Goal: Task Accomplishment & Management: Manage account settings

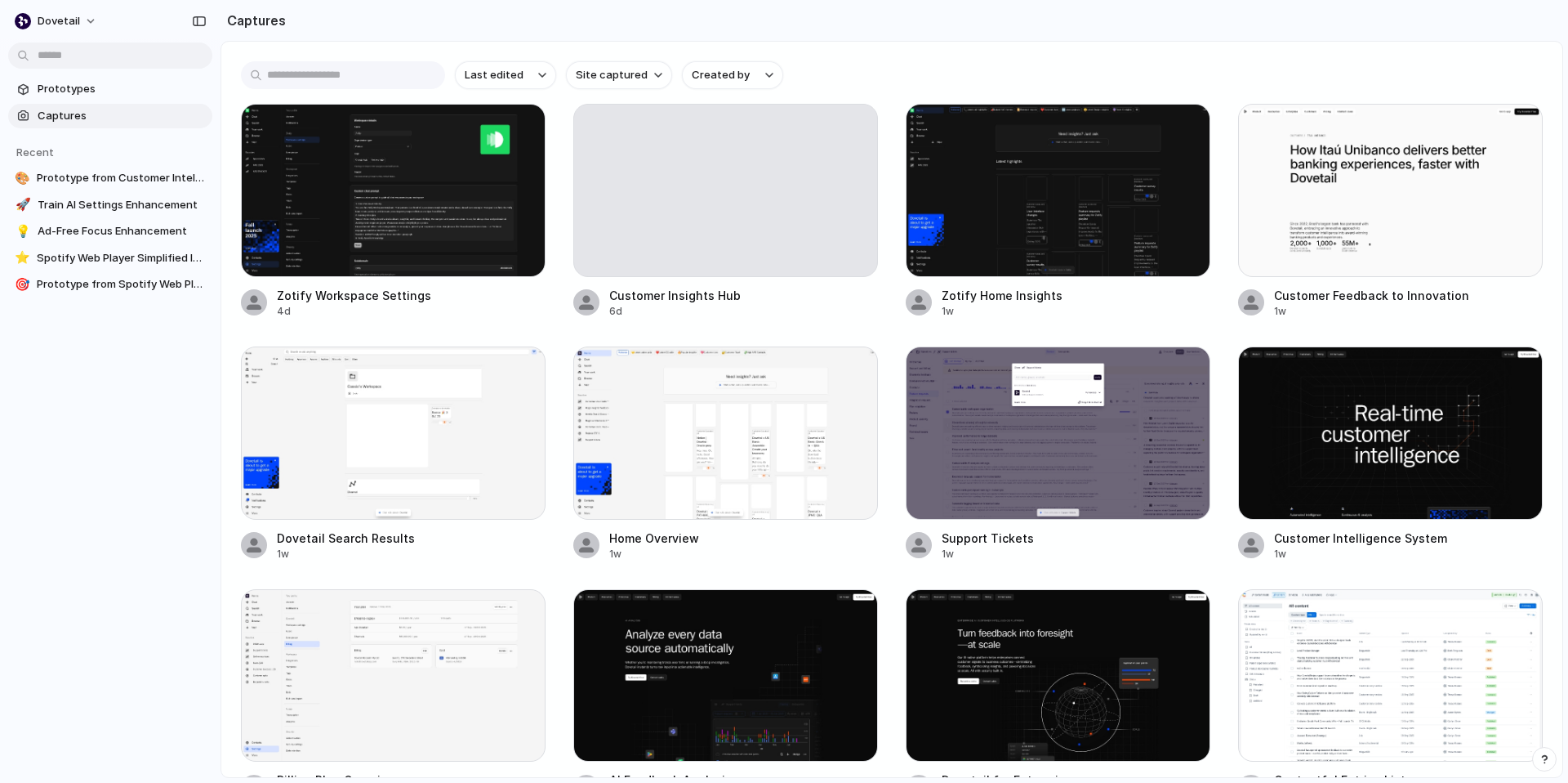
scroll to position [121, 0]
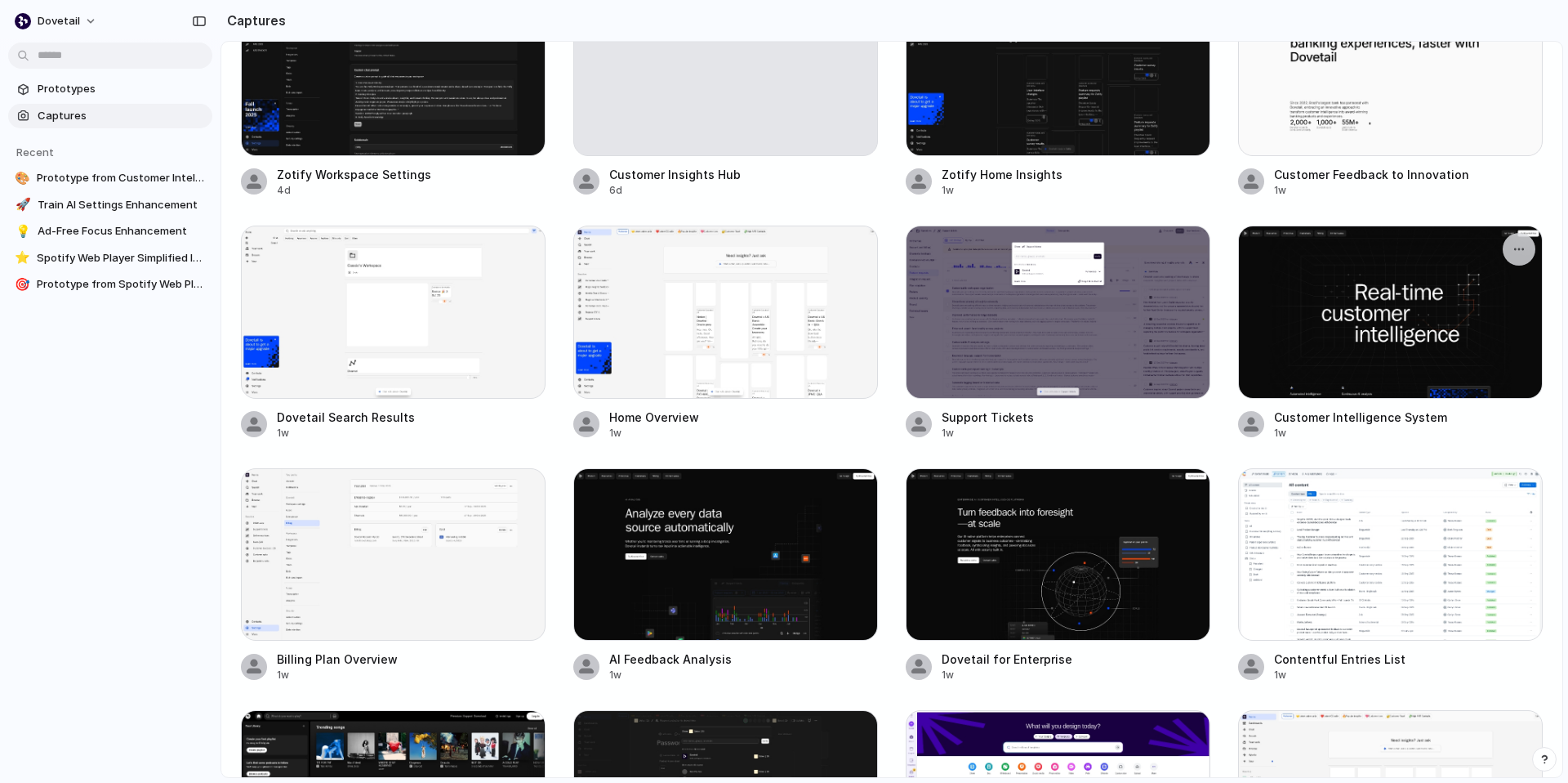
click at [1304, 331] on div at bounding box center [1389, 312] width 305 height 173
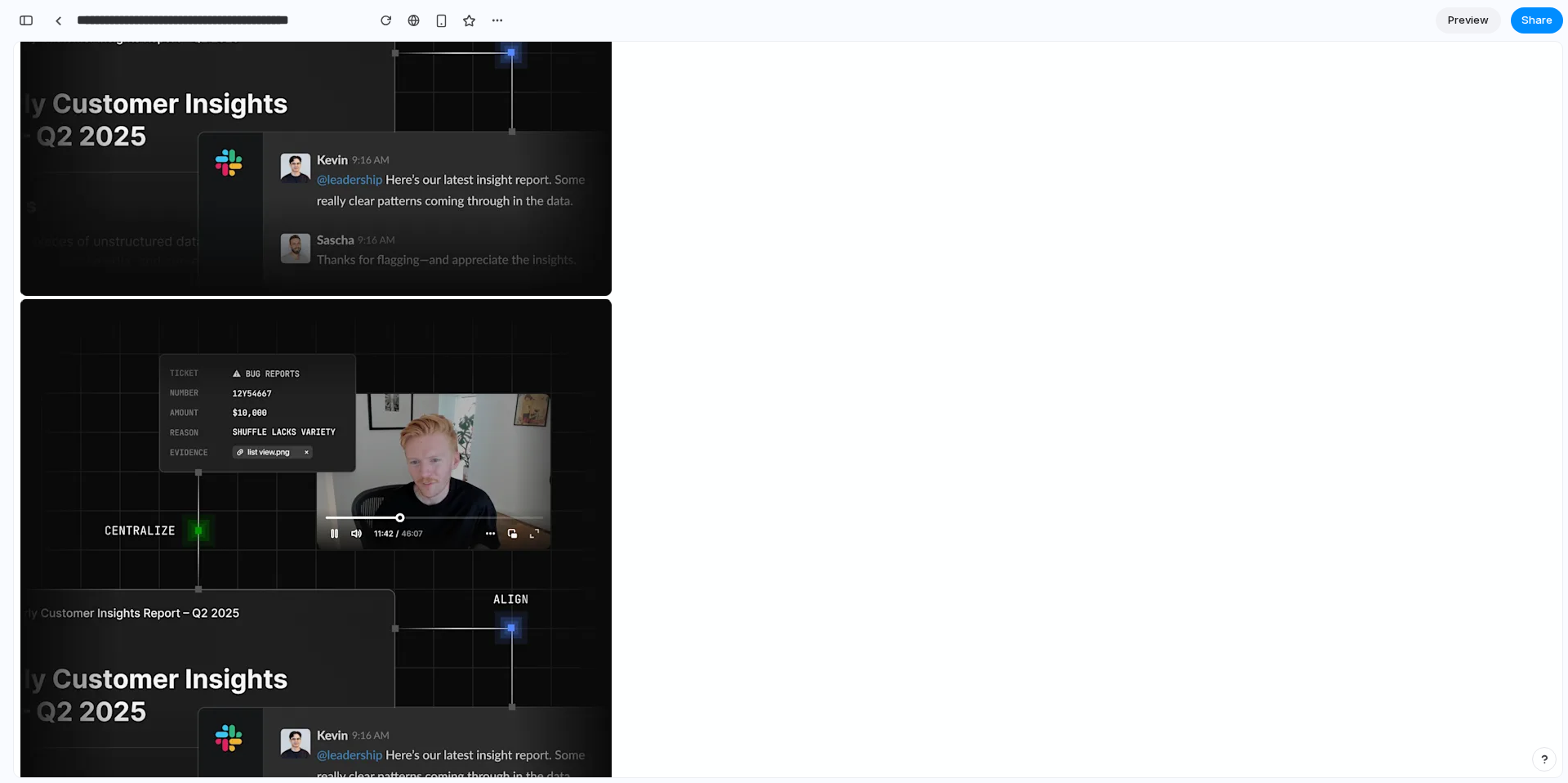
scroll to position [8657, 0]
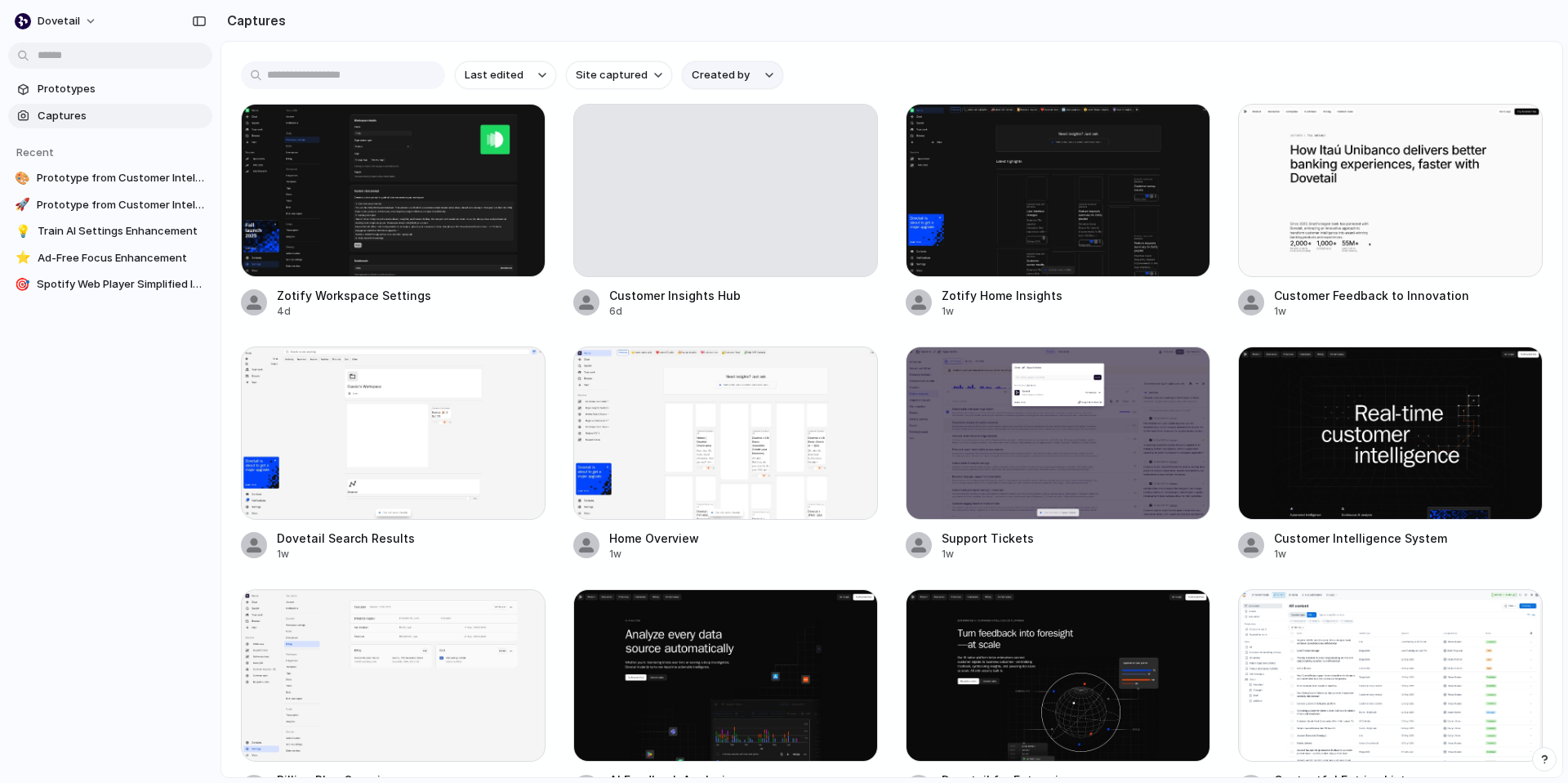
click at [767, 78] on button "Created by" at bounding box center [732, 74] width 102 height 28
click at [91, 92] on span "Prototypes" at bounding box center [122, 88] width 168 height 16
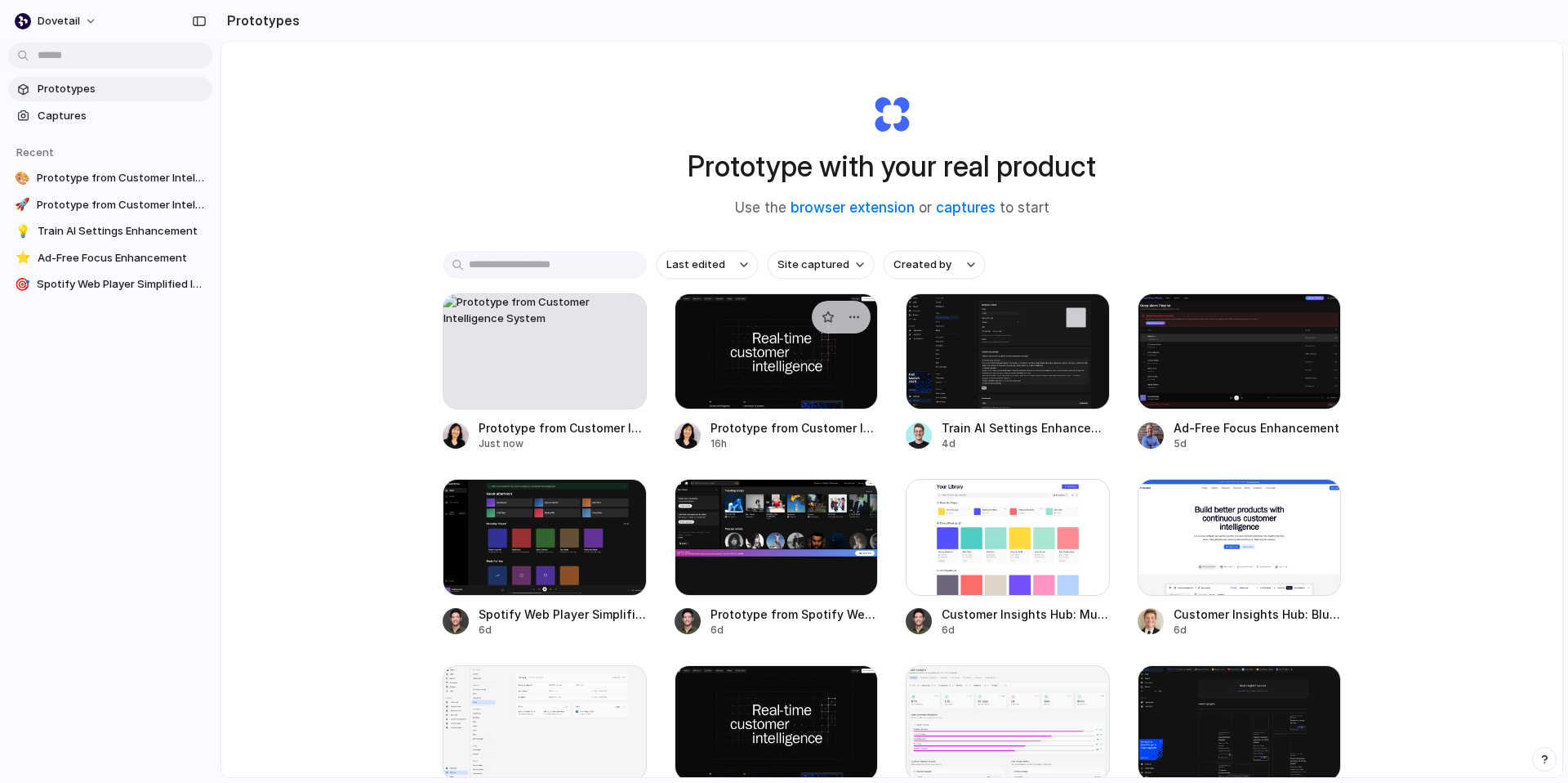
click at [722, 320] on div at bounding box center [776, 352] width 204 height 116
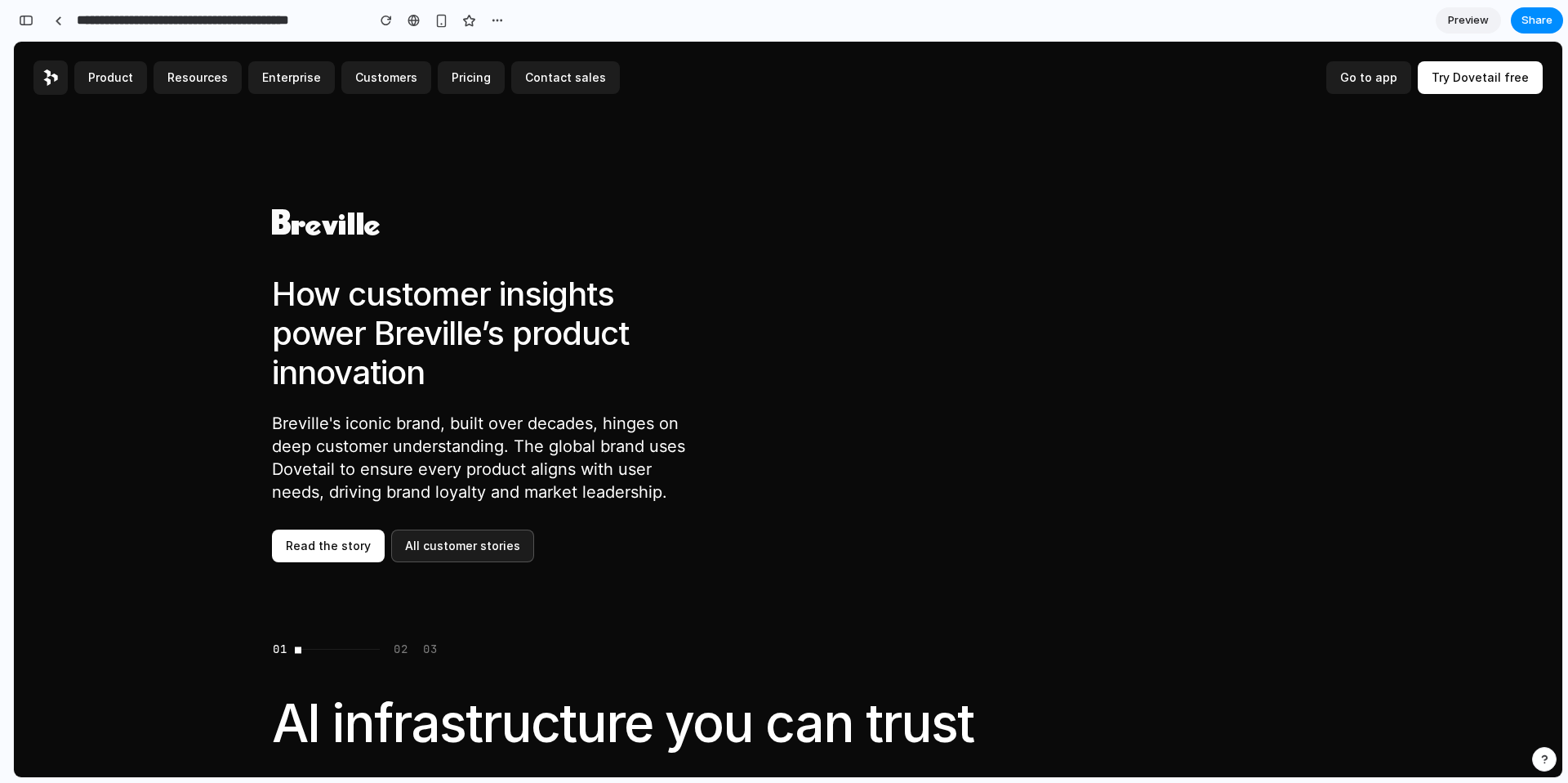
scroll to position [7703, 0]
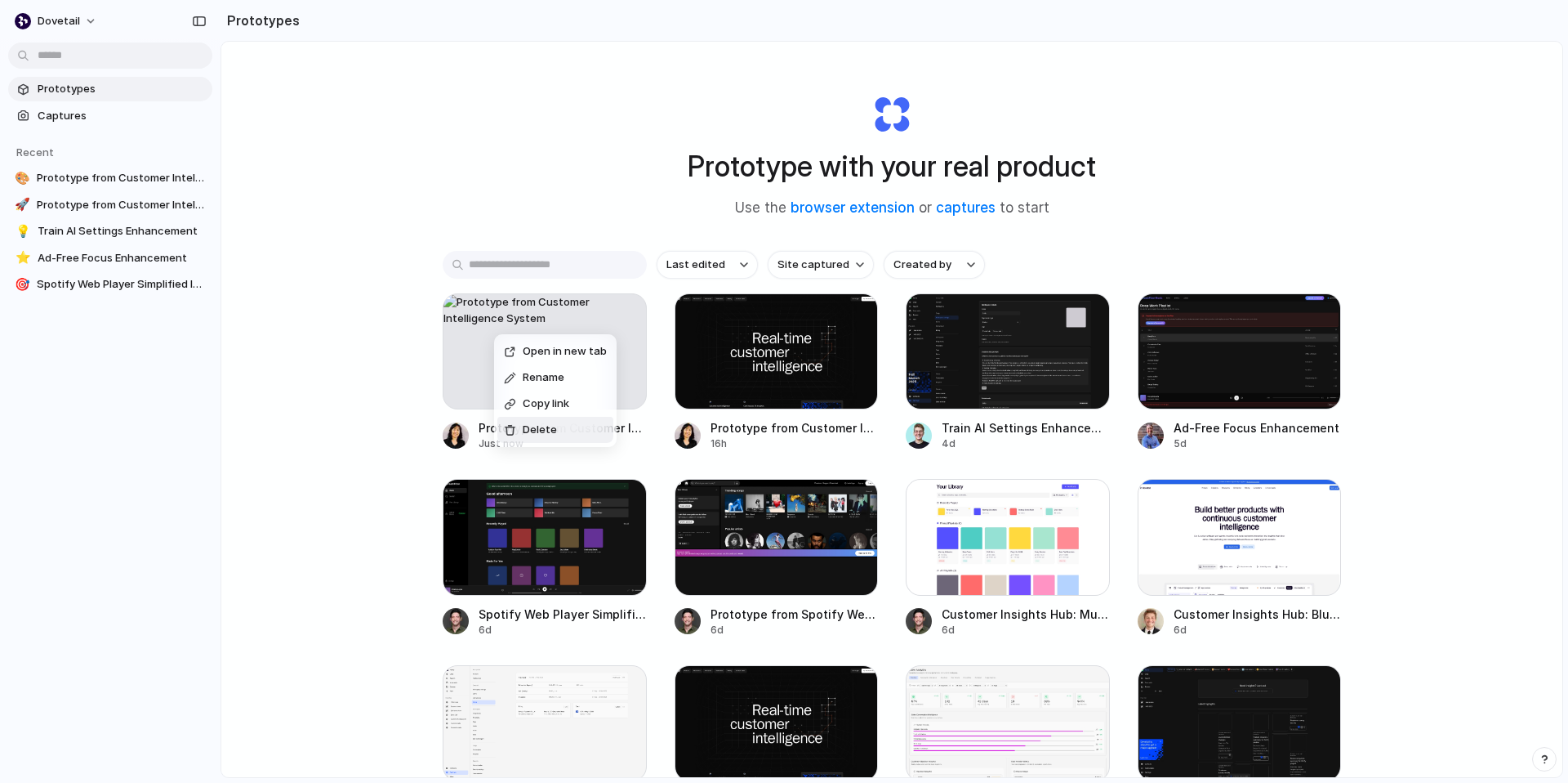
click at [550, 425] on span "Delete" at bounding box center [539, 430] width 34 height 16
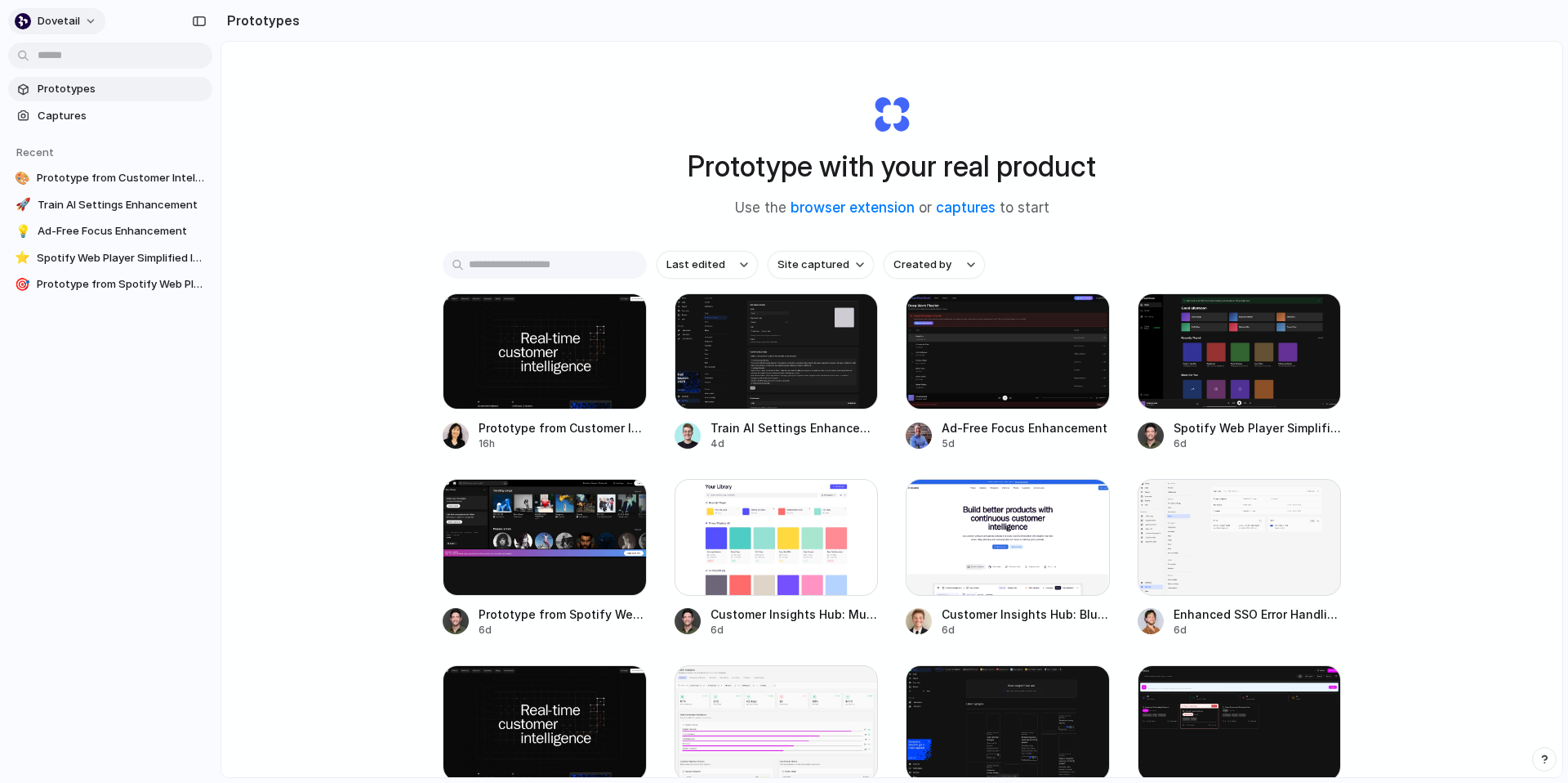
click at [85, 23] on button "dovetail" at bounding box center [57, 22] width 97 height 27
click at [353, 213] on div "Settings Invite members Change theme Sign out" at bounding box center [784, 392] width 1568 height 783
